Goal: Book appointment/travel/reservation

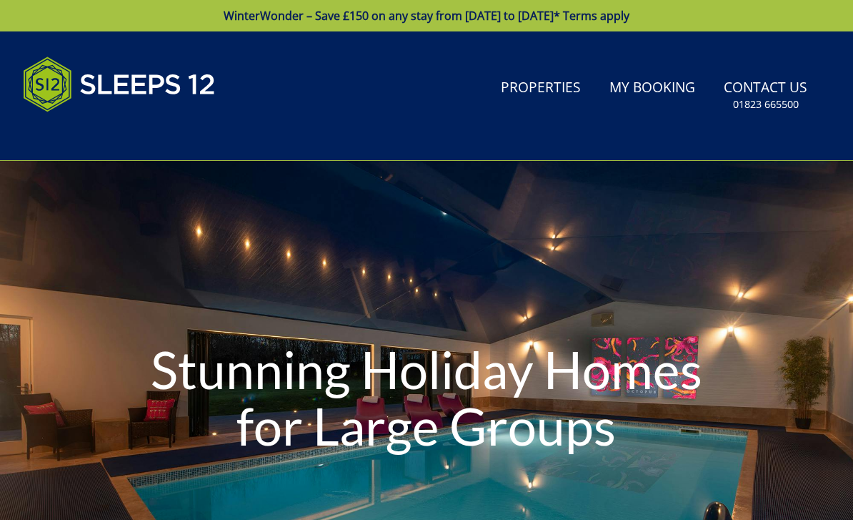
type input "[DATE]"
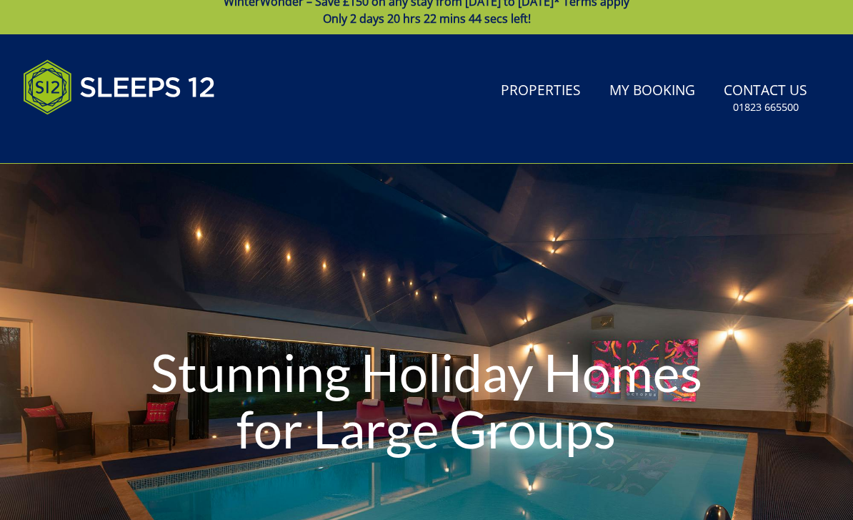
scroll to position [14, 0]
click at [560, 92] on link "Properties" at bounding box center [540, 91] width 91 height 32
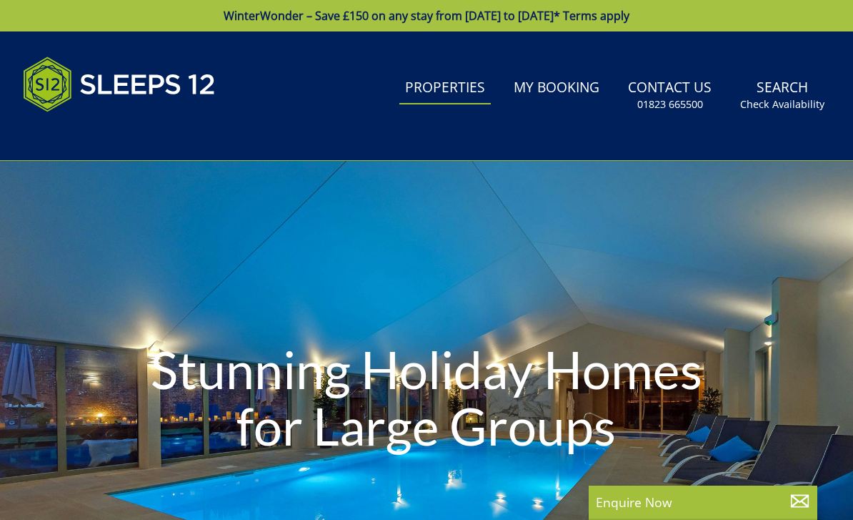
click at [76, 501] on div "Stunning Holiday Homes for Large Groups" at bounding box center [426, 400] width 853 height 478
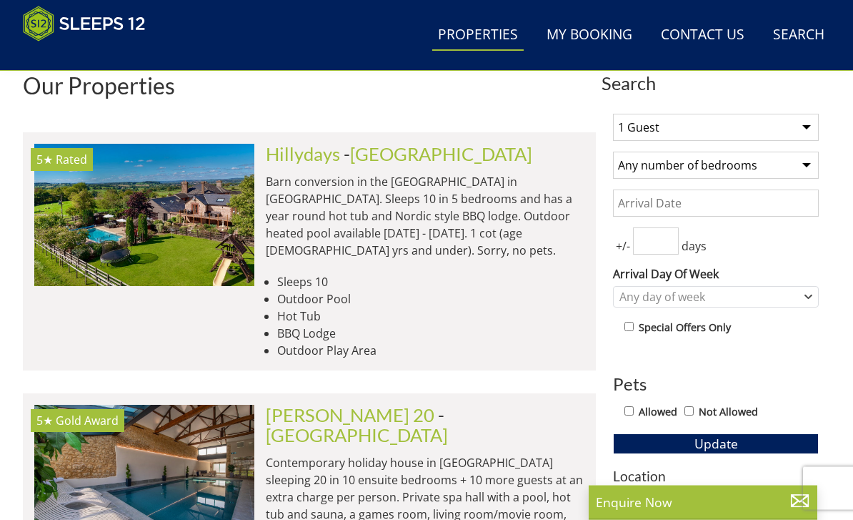
scroll to position [536, 0]
click at [811, 121] on select "1 Guest 2 Guests 3 Guests 4 Guests 5 Guests 6 Guests 7 Guests 8 Guests 9 Guests…" at bounding box center [716, 127] width 206 height 27
click at [804, 166] on select "Any number of bedrooms 4 Bedrooms 5 Bedrooms 6 Bedrooms 7 Bedrooms 8 Bedrooms 9…" at bounding box center [716, 165] width 206 height 27
click at [811, 160] on select "Any number of bedrooms 4 Bedrooms 5 Bedrooms 6 Bedrooms 7 Bedrooms 8 Bedrooms 9…" at bounding box center [716, 165] width 206 height 27
select select "13"
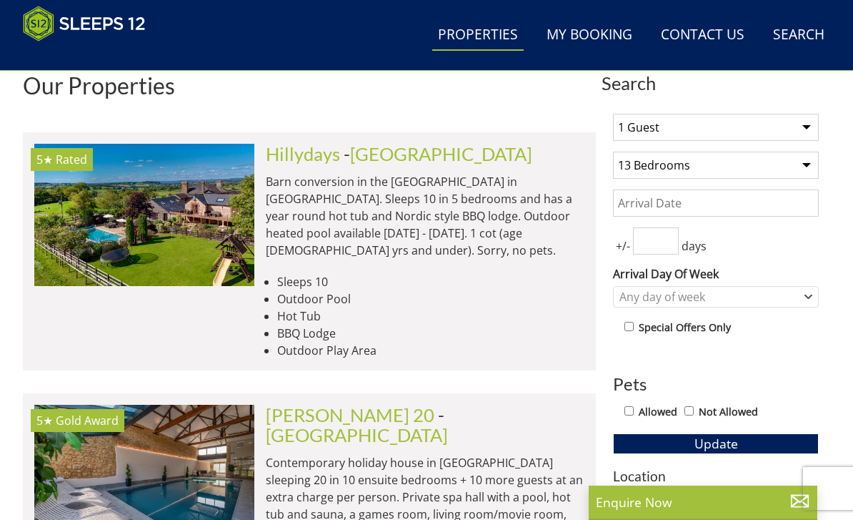
click at [801, 130] on select "1 Guest 2 Guests 3 Guests 4 Guests 5 Guests 6 Guests 7 Guests 8 Guests 9 Guests…" at bounding box center [716, 127] width 206 height 27
select select "30"
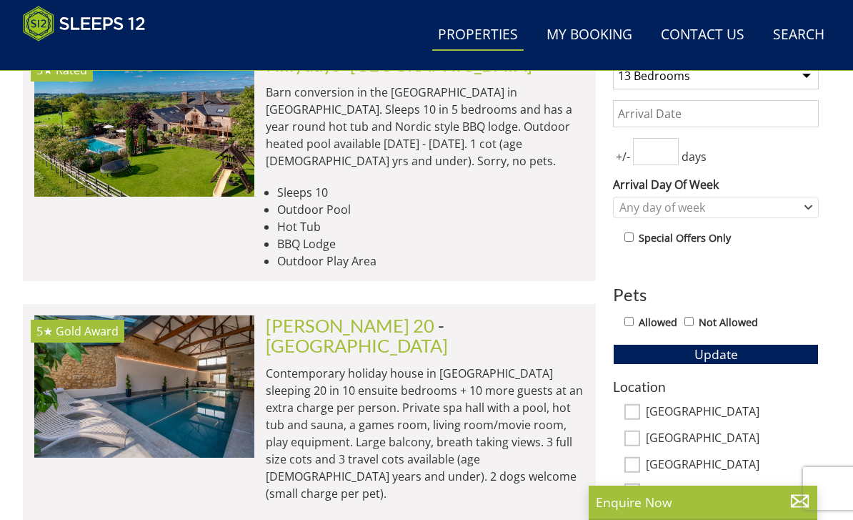
scroll to position [627, 0]
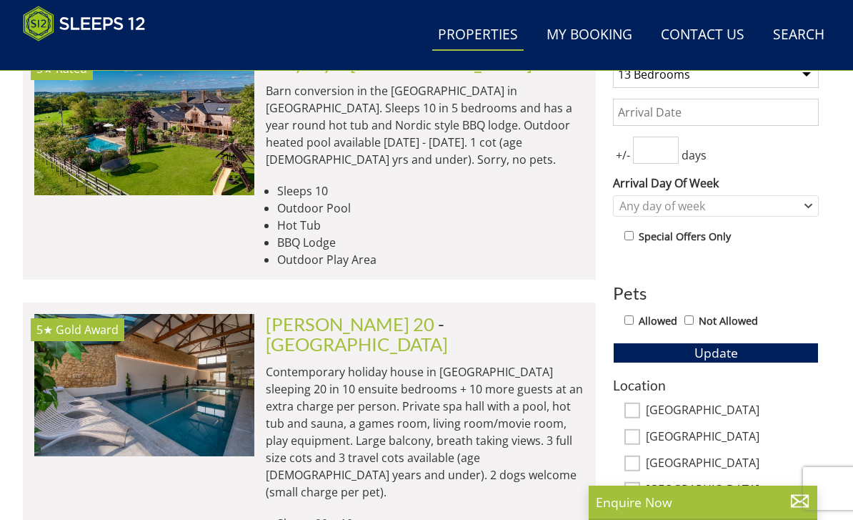
click at [730, 355] on span "Update" at bounding box center [717, 352] width 44 height 17
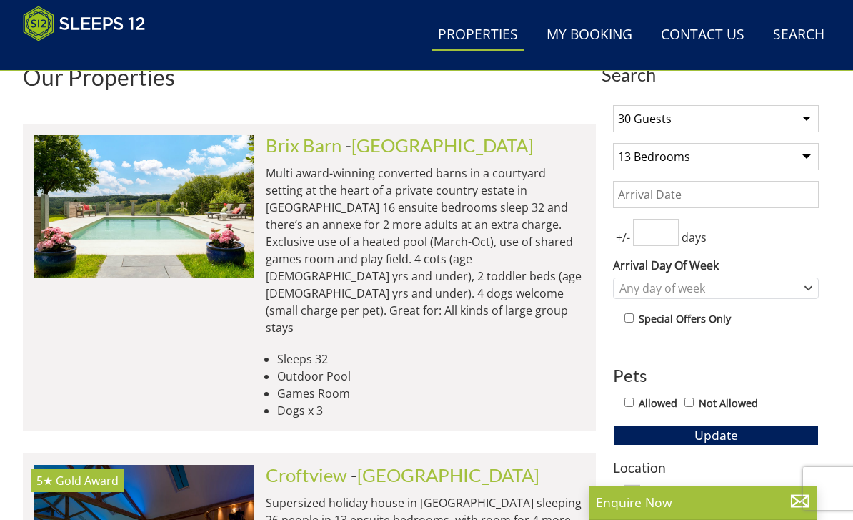
scroll to position [535, 0]
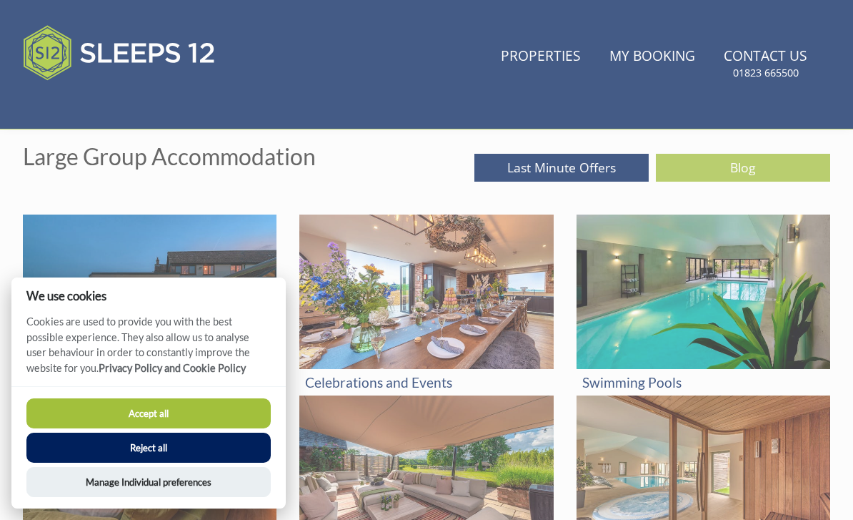
scroll to position [14, 0]
